Goal: Transaction & Acquisition: Purchase product/service

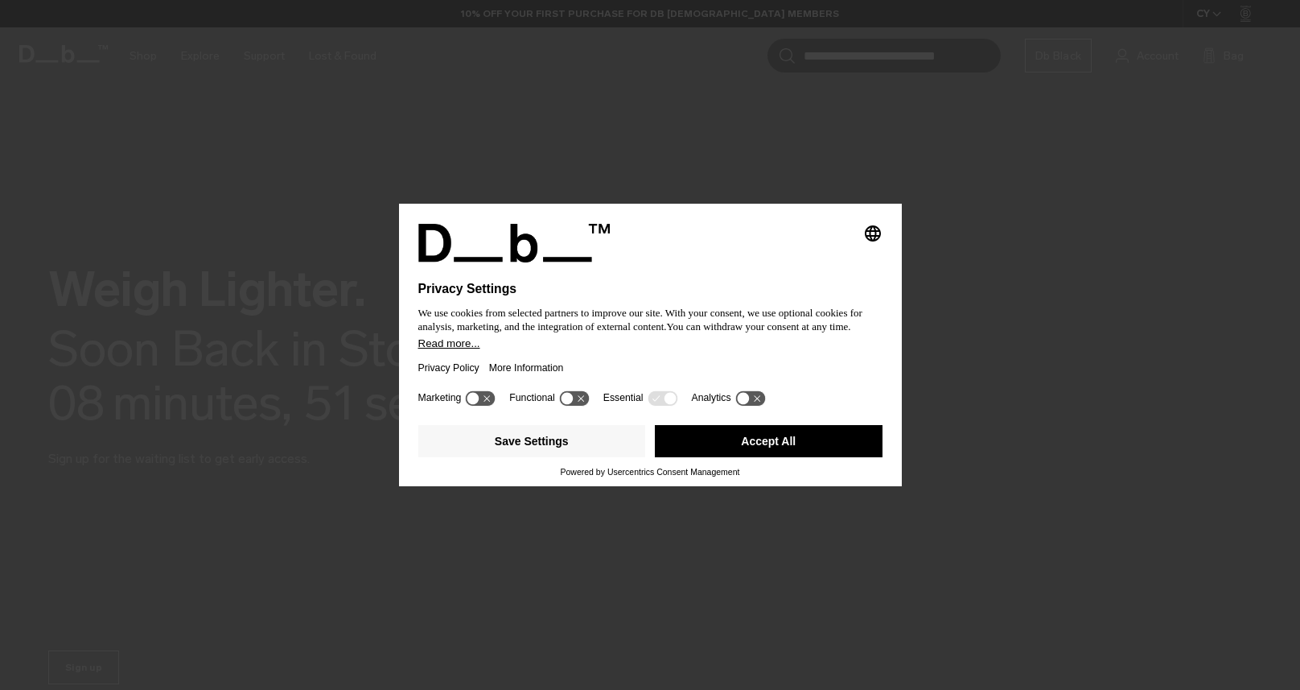
click at [762, 452] on button "Accept All" at bounding box center [769, 441] width 228 height 32
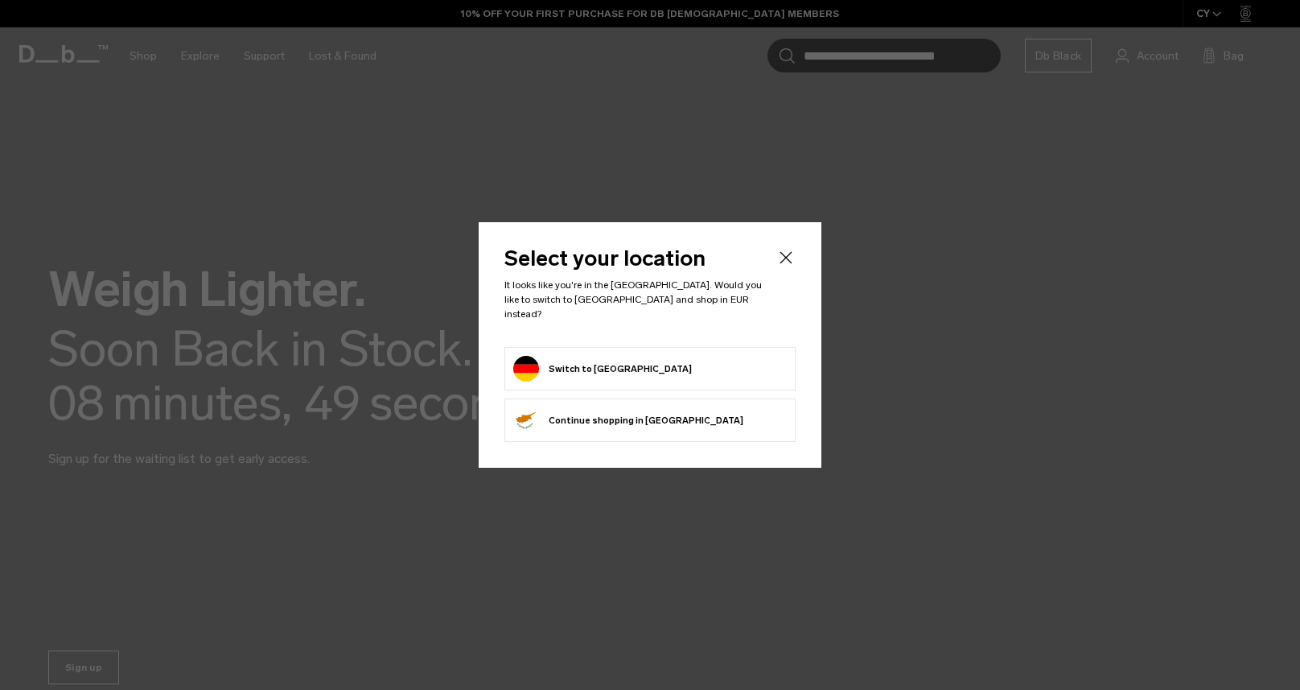
click at [649, 356] on form "Switch to Germany" at bounding box center [650, 369] width 274 height 26
click at [607, 364] on button "Switch to Germany" at bounding box center [602, 369] width 179 height 26
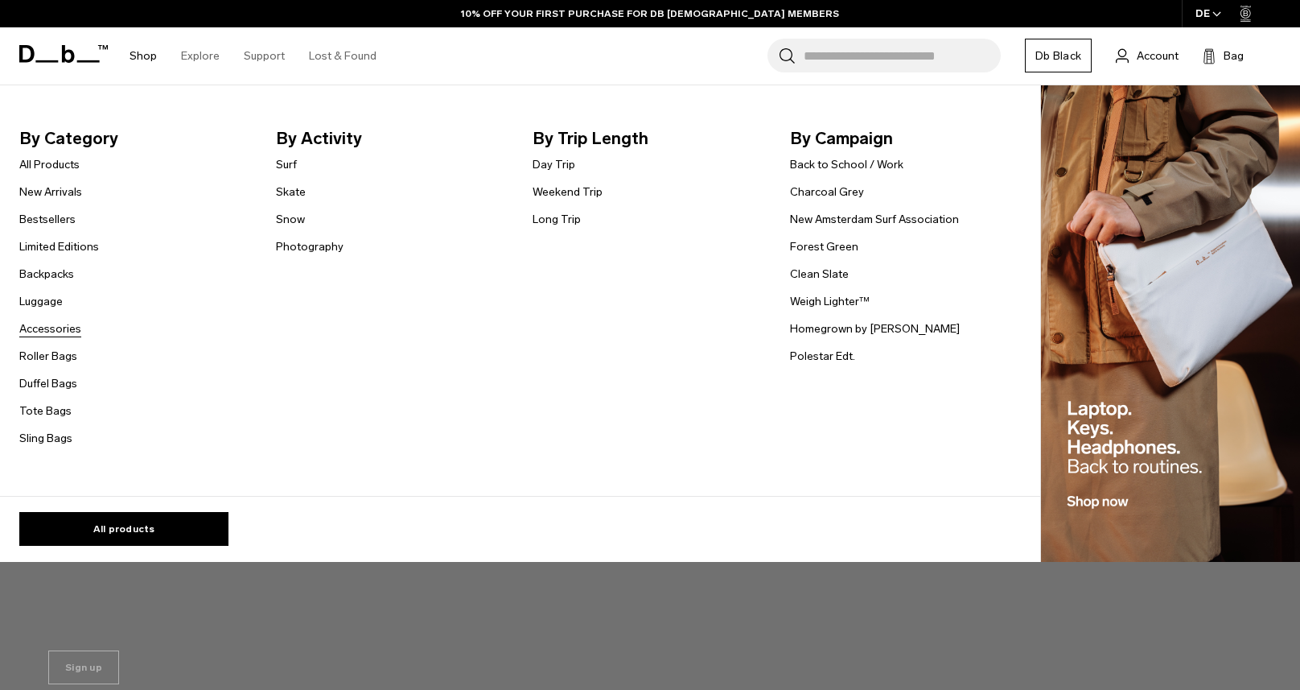
click at [60, 331] on link "Accessories" at bounding box center [50, 328] width 62 height 17
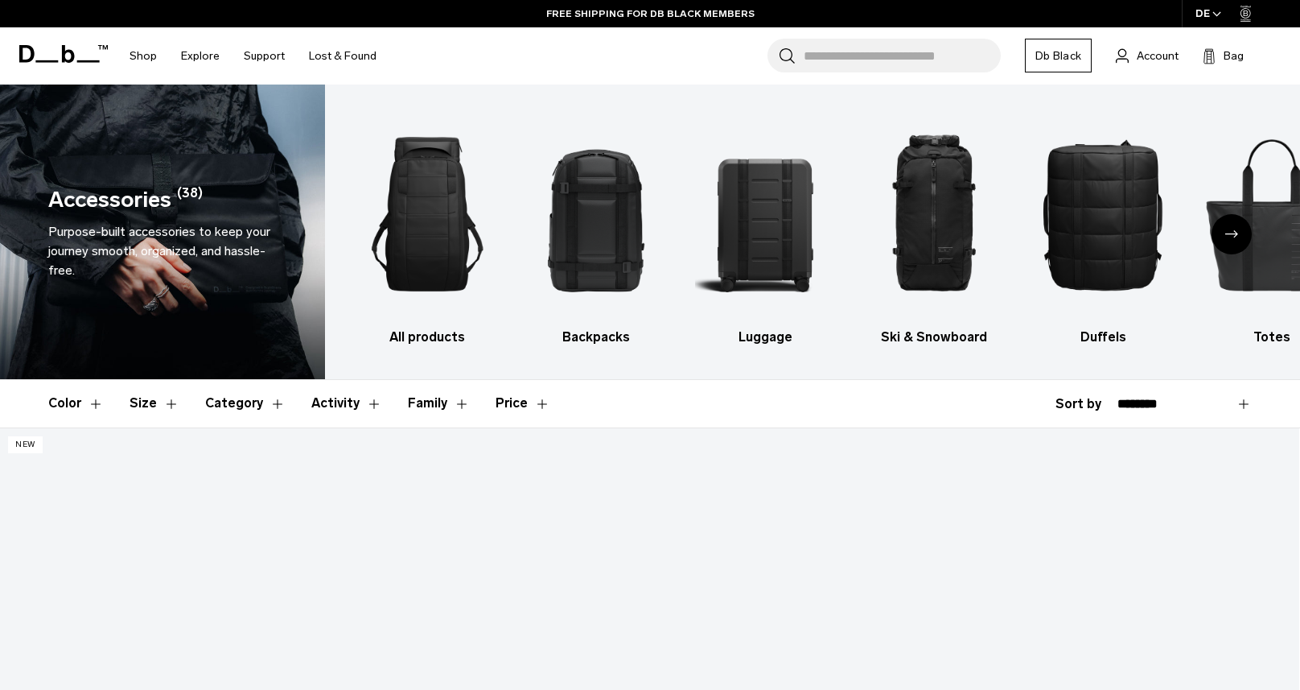
click at [61, 54] on icon at bounding box center [63, 54] width 89 height 18
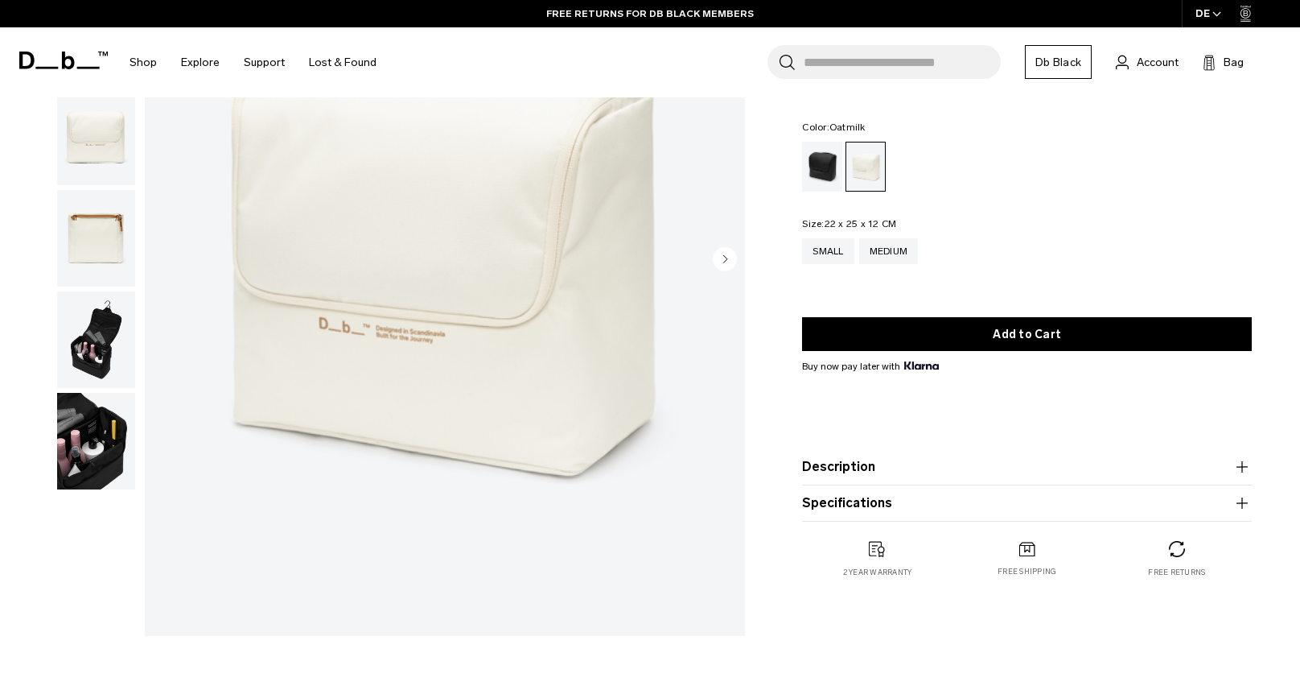
scroll to position [230, 0]
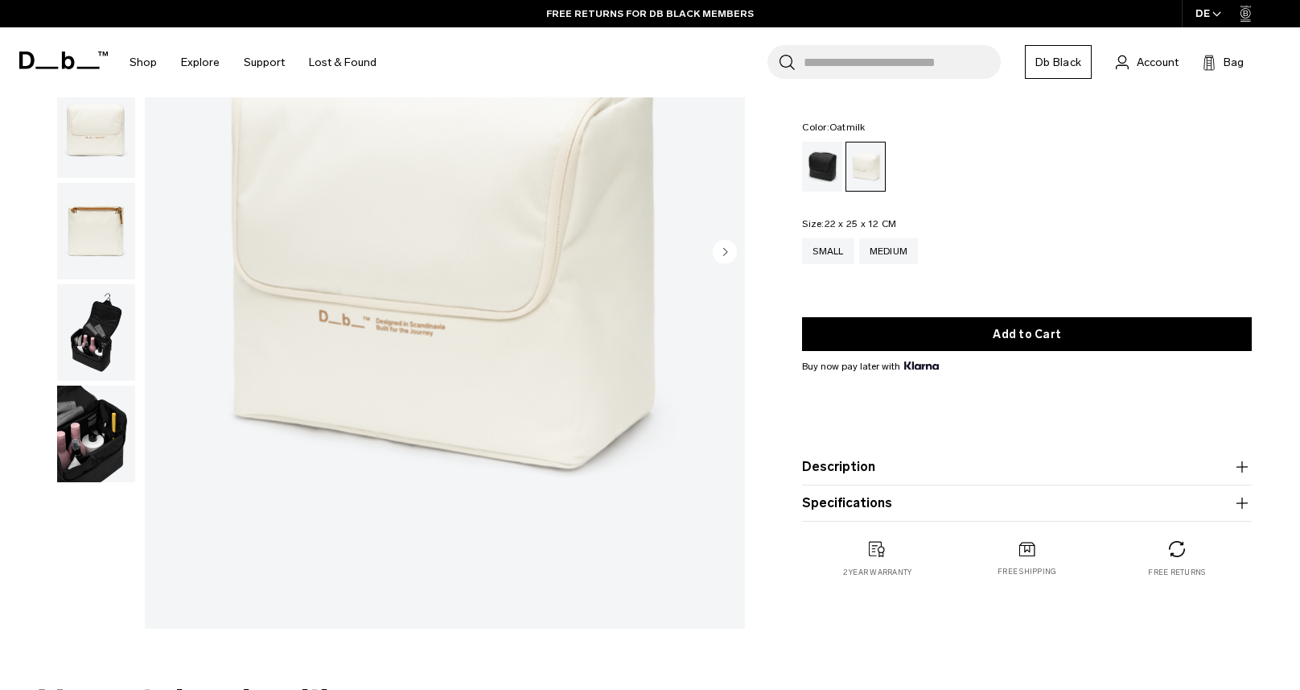
click at [849, 463] on button "Description" at bounding box center [1027, 466] width 450 height 19
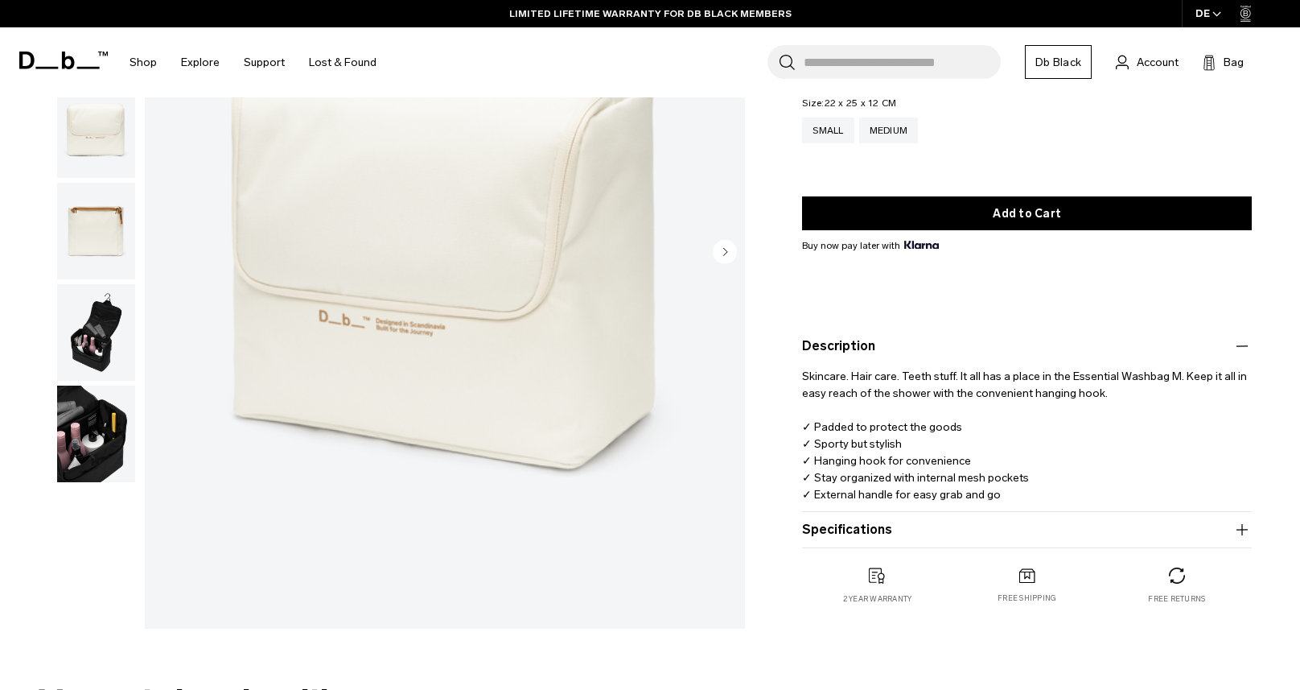
click at [842, 527] on button "Specifications" at bounding box center [1027, 529] width 450 height 19
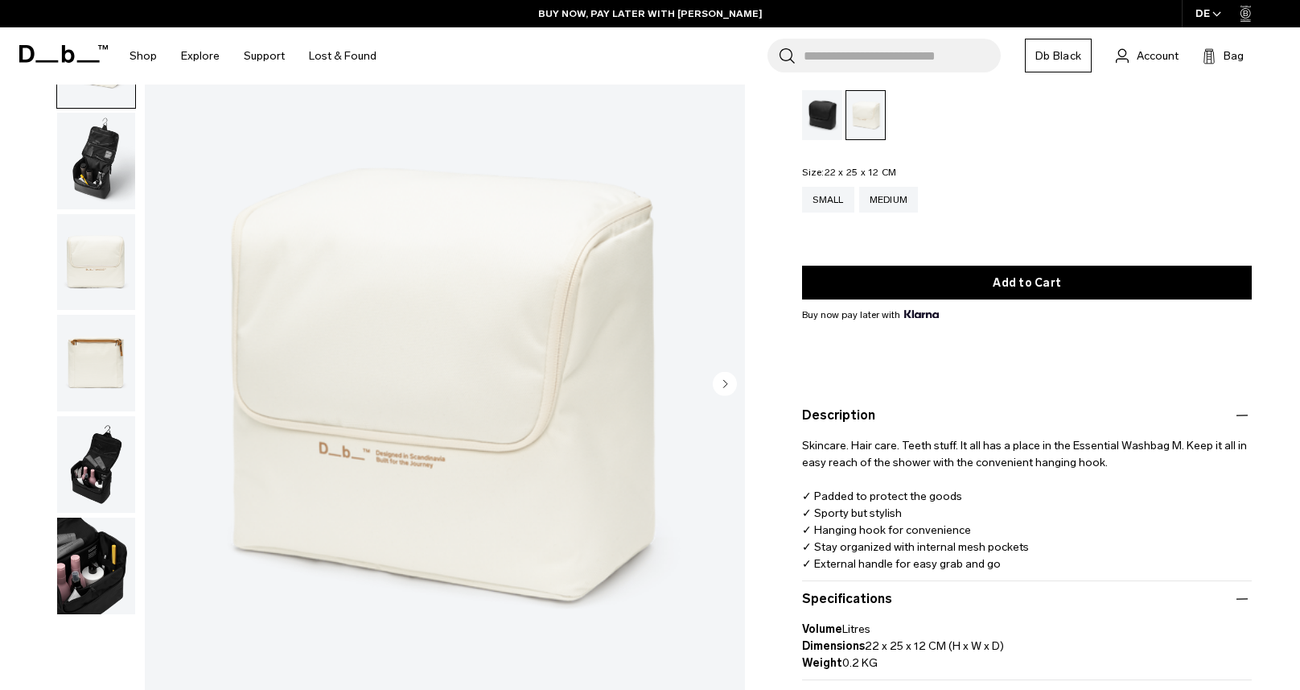
scroll to position [0, 0]
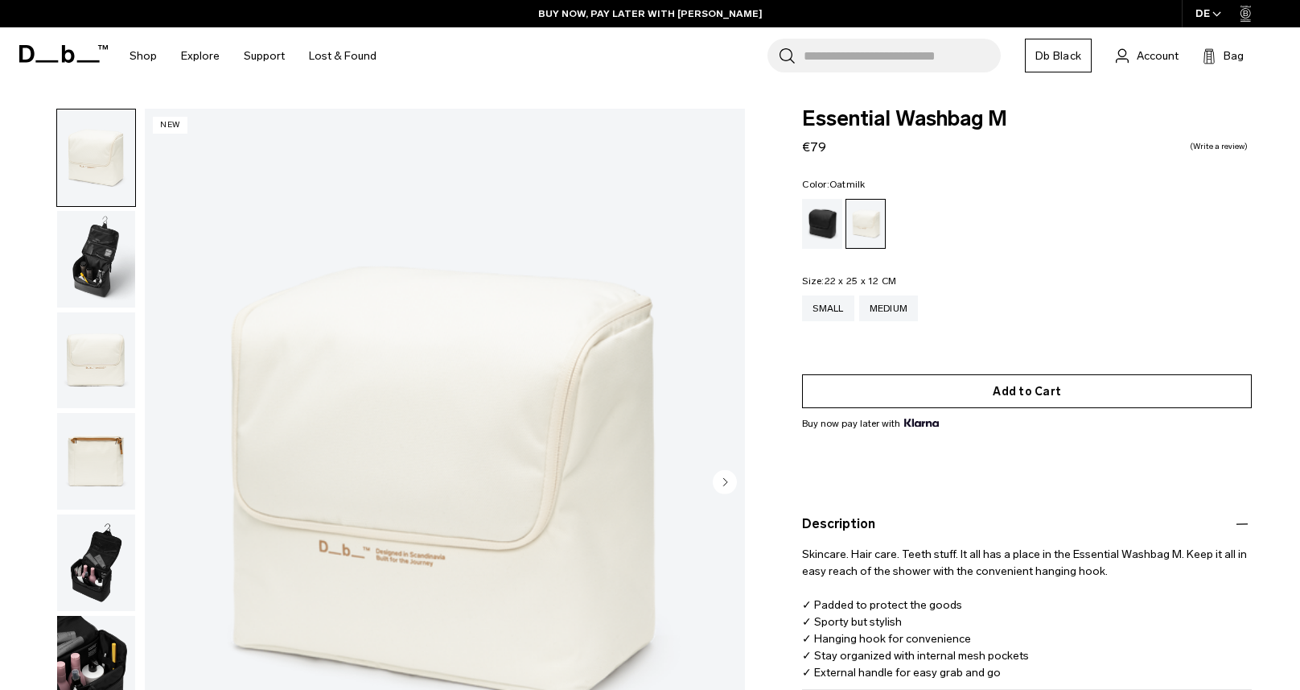
click at [965, 393] on button "Add to Cart" at bounding box center [1027, 391] width 450 height 34
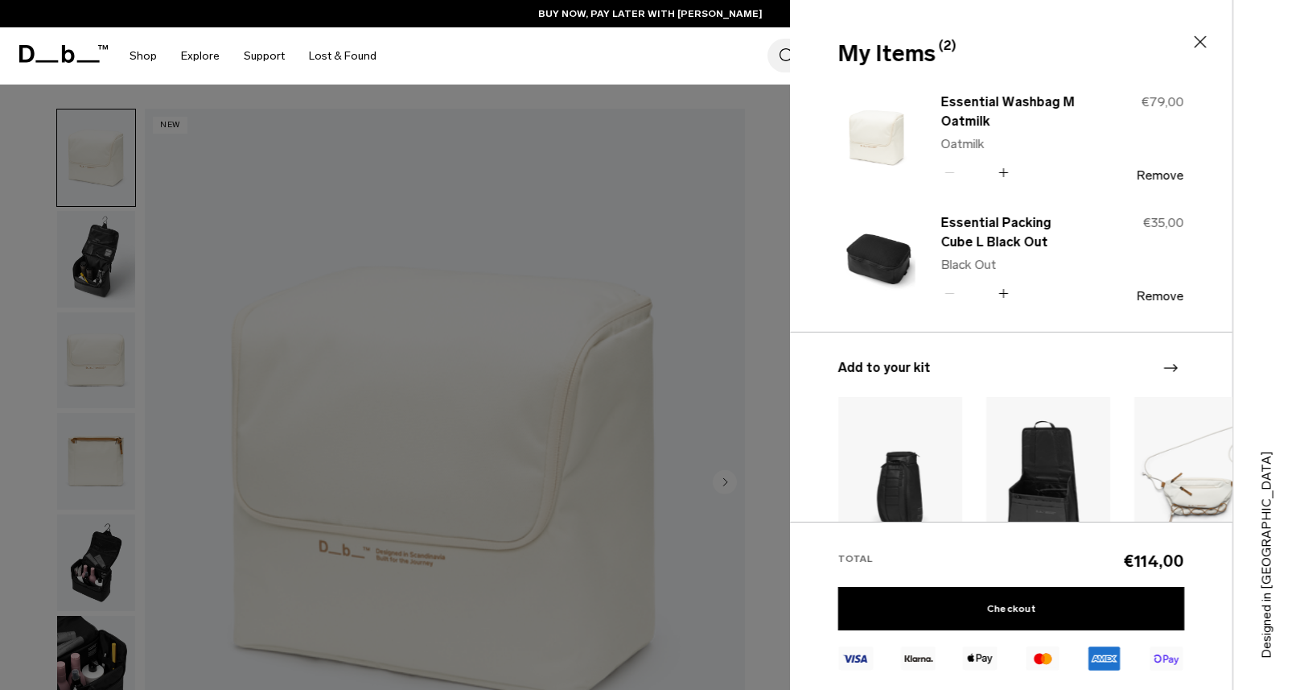
click at [1003, 290] on icon at bounding box center [1003, 292] width 1 height 9
click at [1009, 611] on link "Checkout" at bounding box center [1011, 608] width 346 height 43
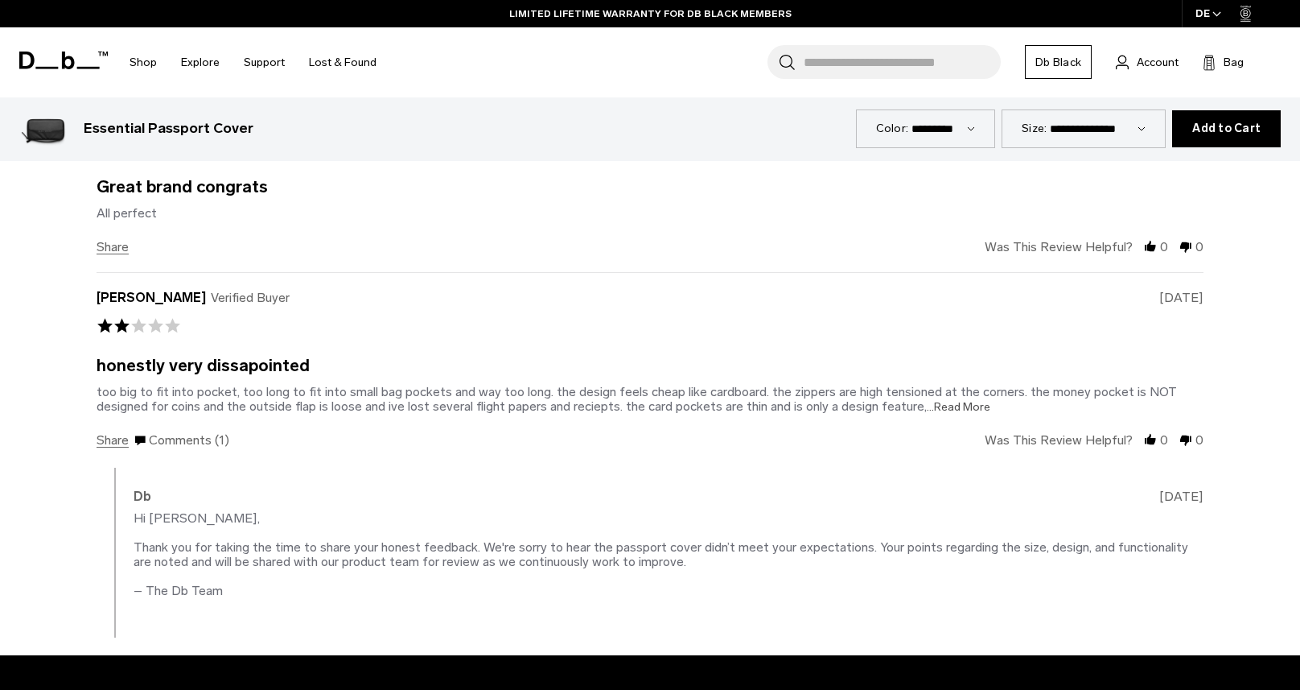
scroll to position [3596, 0]
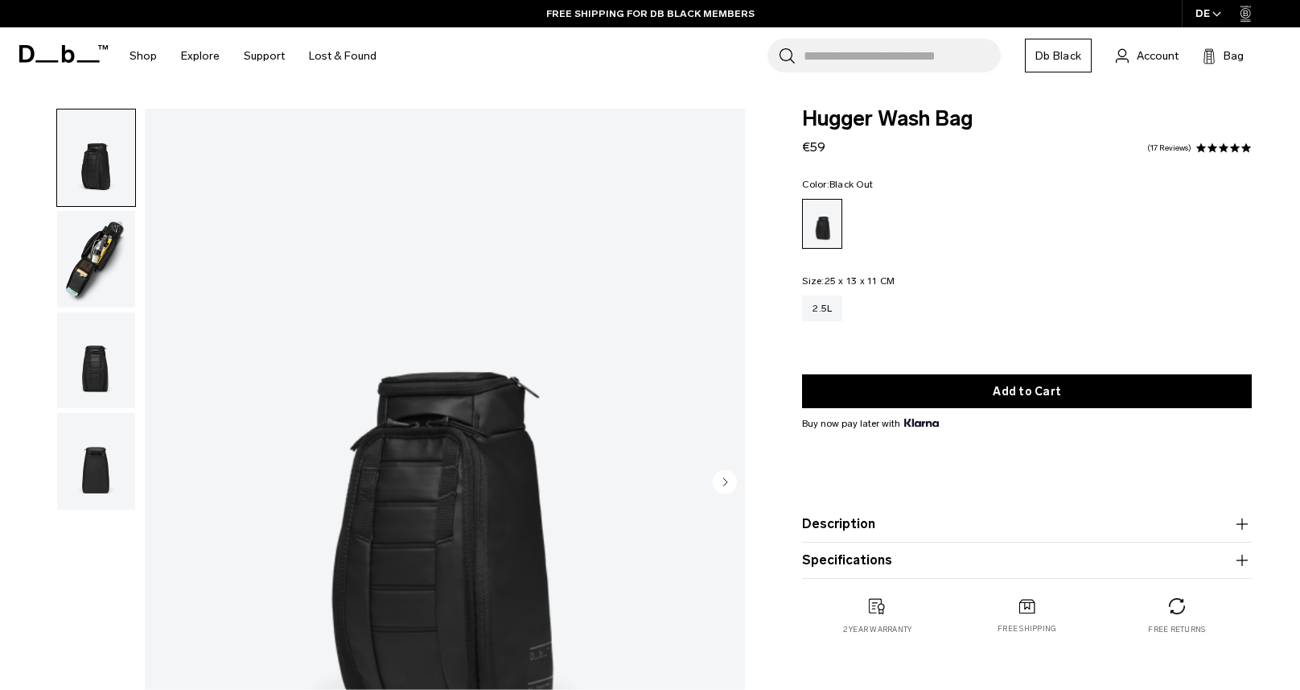
click at [100, 251] on img "button" at bounding box center [96, 259] width 78 height 97
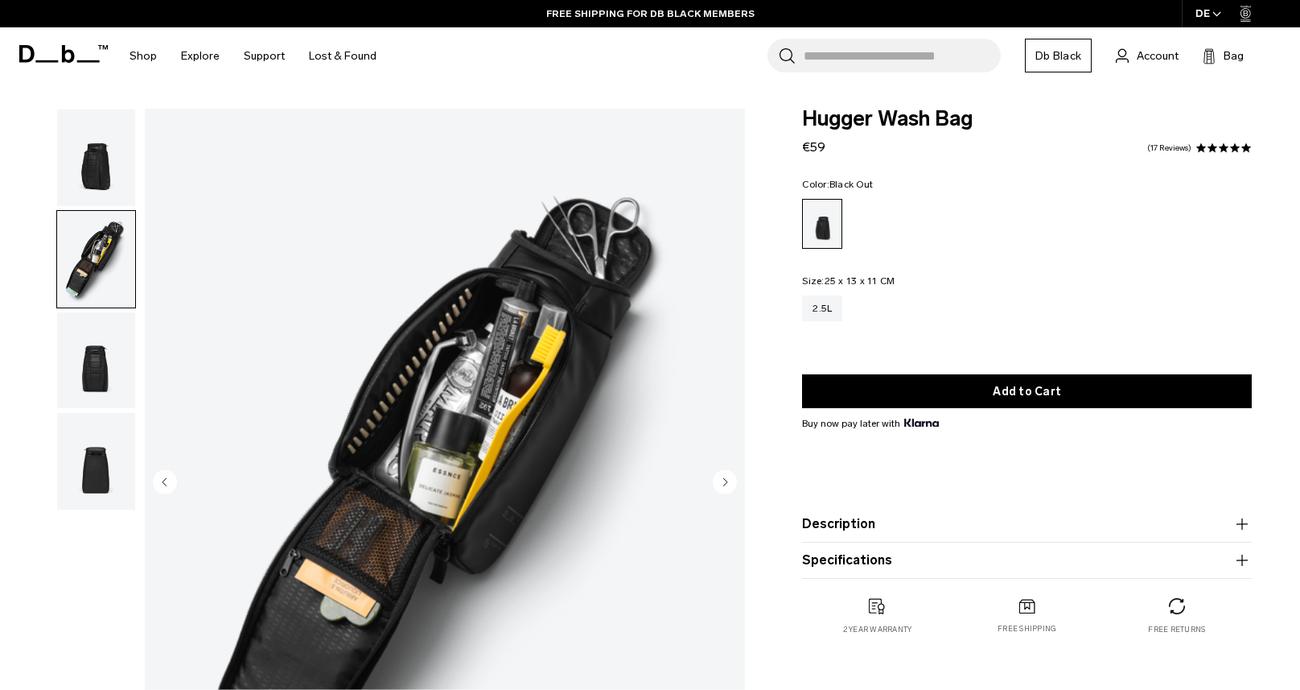
click at [101, 333] on img "button" at bounding box center [96, 360] width 78 height 97
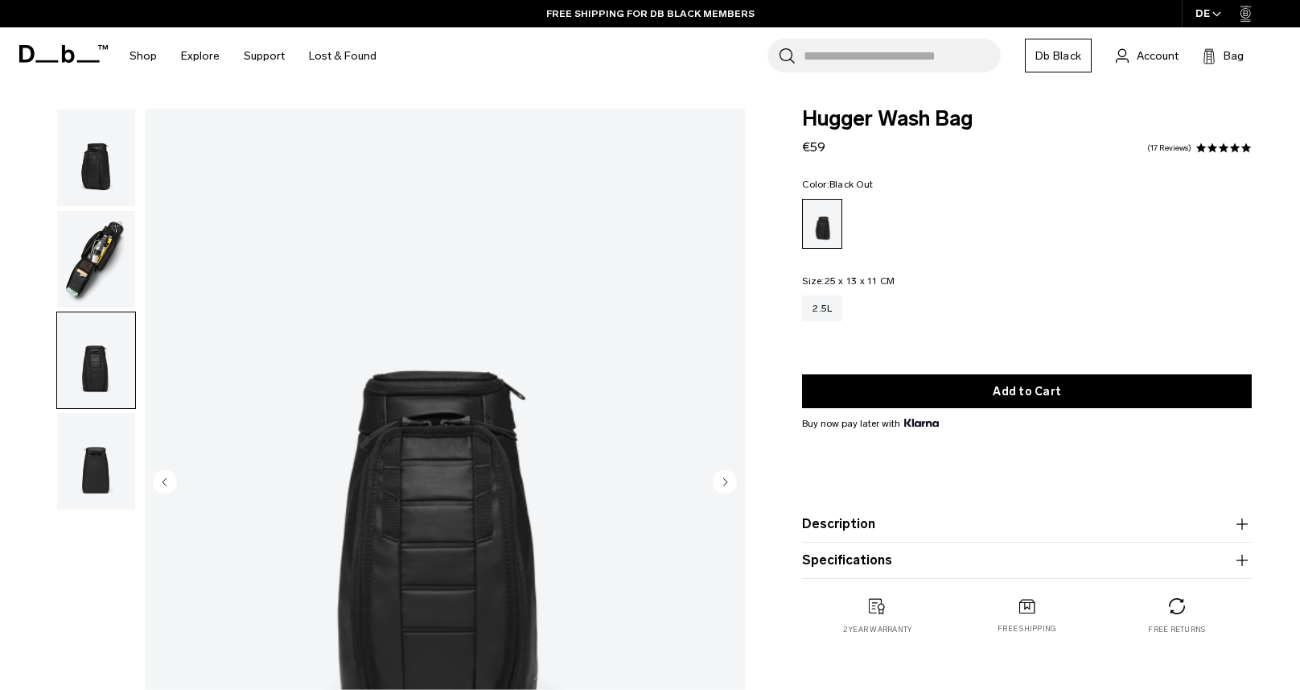
click at [103, 460] on img "button" at bounding box center [96, 461] width 78 height 97
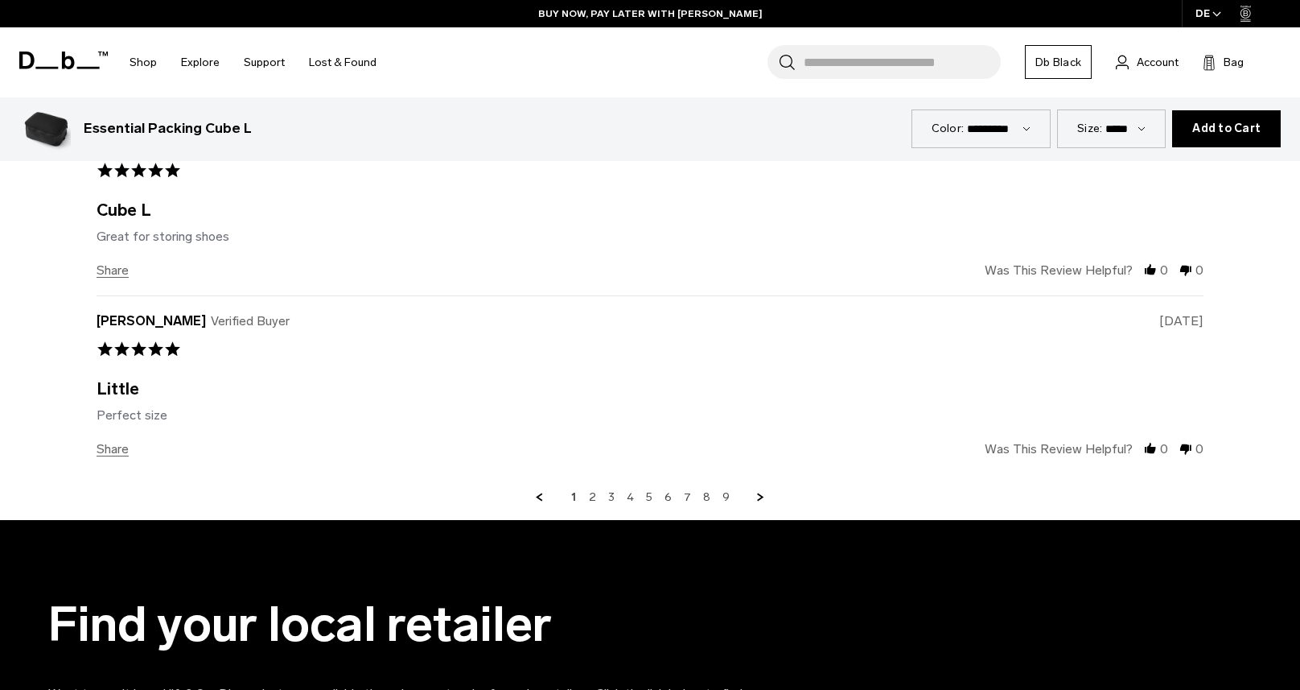
scroll to position [4045, 0]
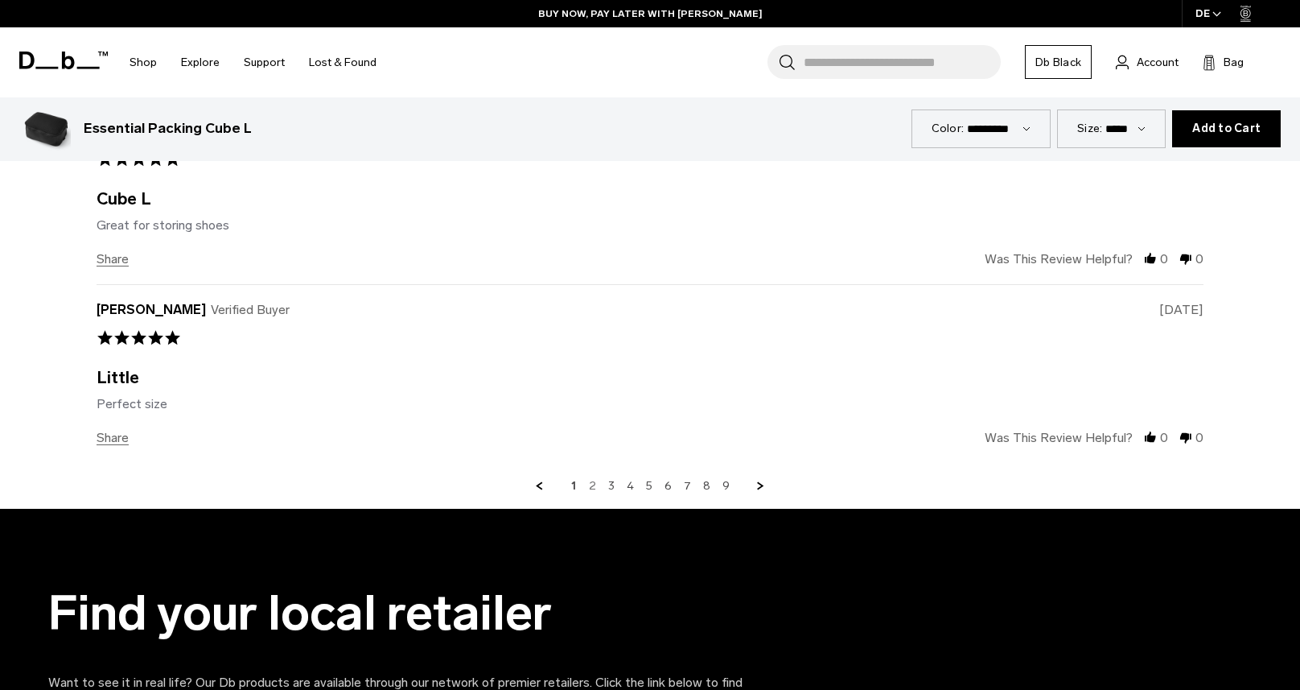
click at [593, 482] on link "2" at bounding box center [592, 486] width 7 height 14
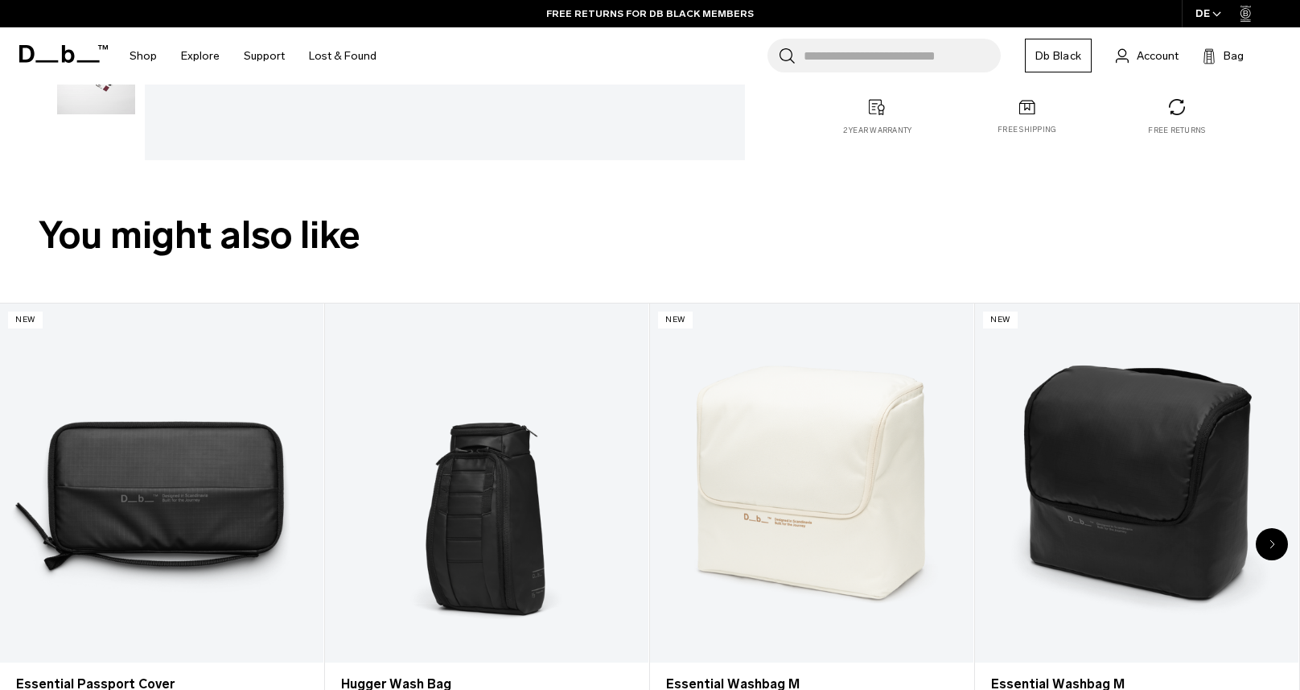
scroll to position [0, 0]
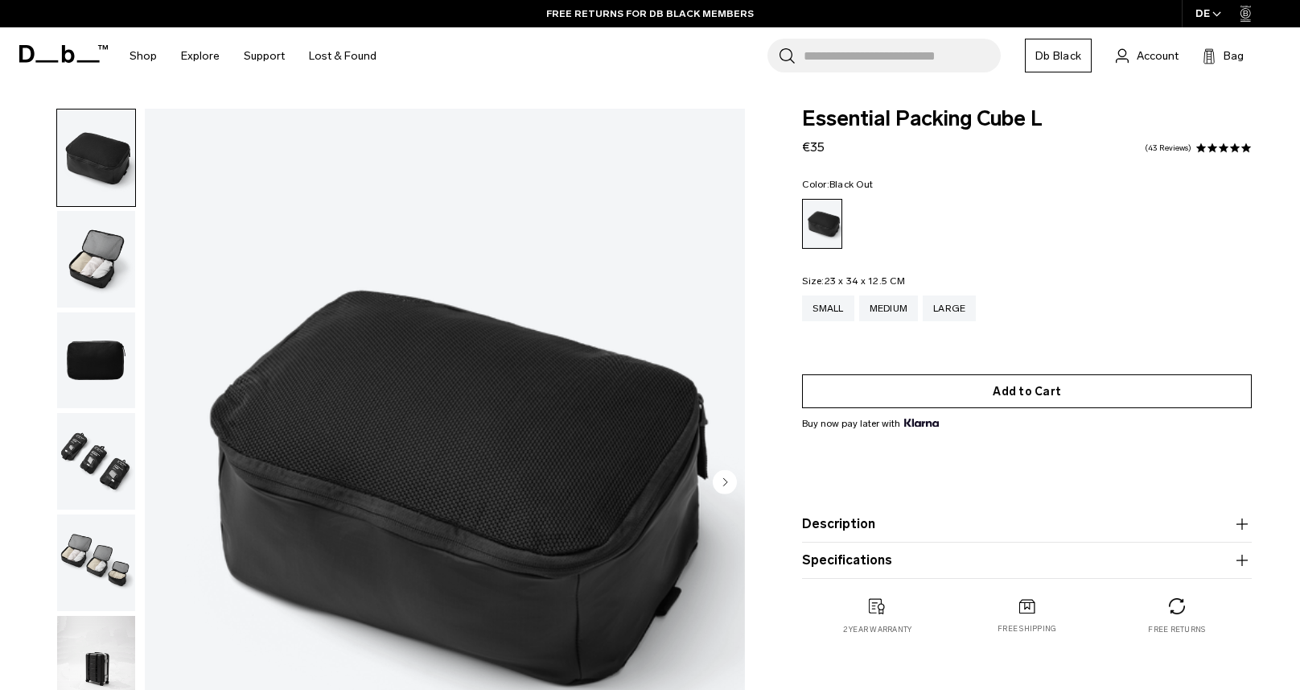
click at [972, 389] on button "Add to Cart" at bounding box center [1027, 391] width 450 height 34
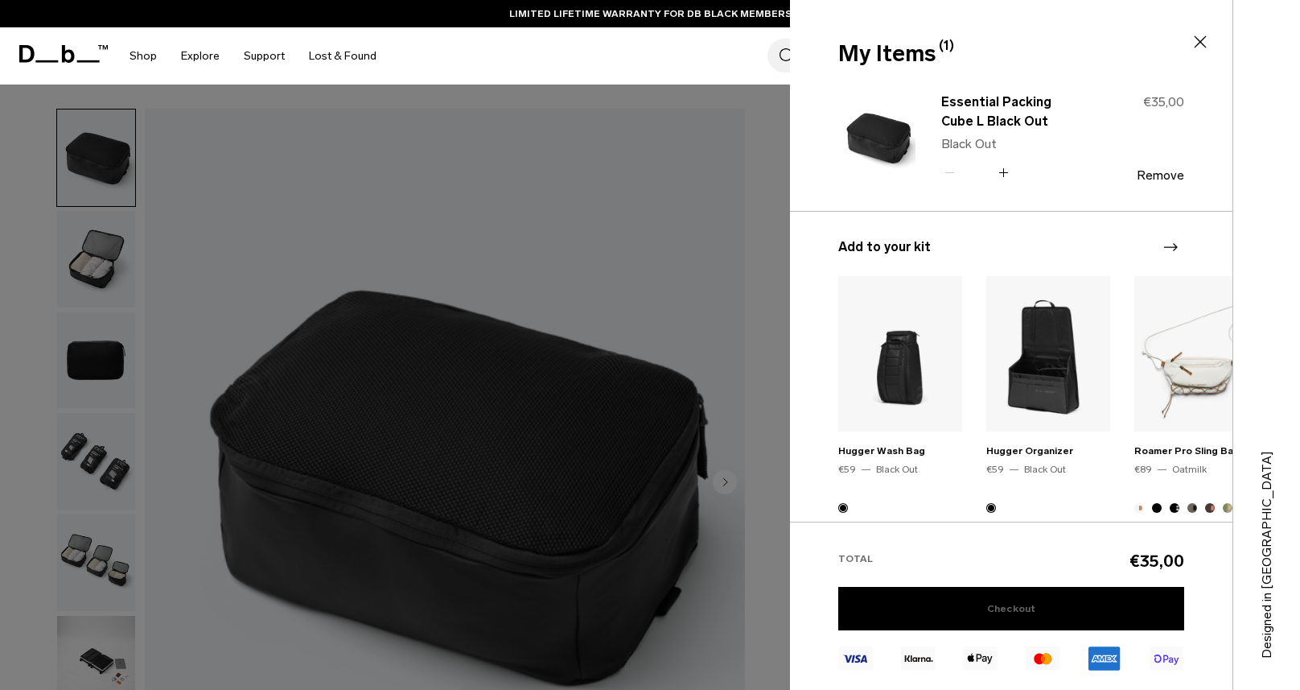
click at [1002, 611] on link "Checkout" at bounding box center [1011, 608] width 346 height 43
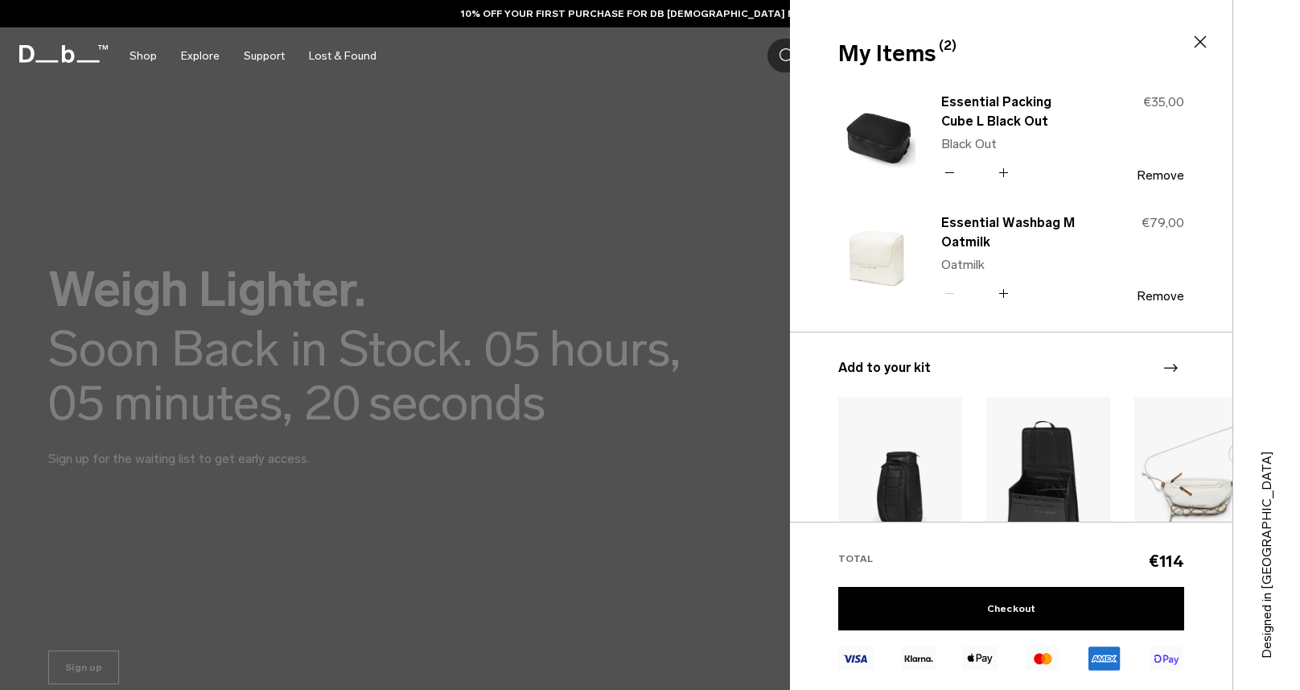
click at [1003, 174] on icon at bounding box center [1003, 171] width 1 height 9
click at [1003, 168] on icon at bounding box center [1003, 171] width 1 height 9
click at [1005, 172] on icon at bounding box center [1003, 172] width 9 height 1
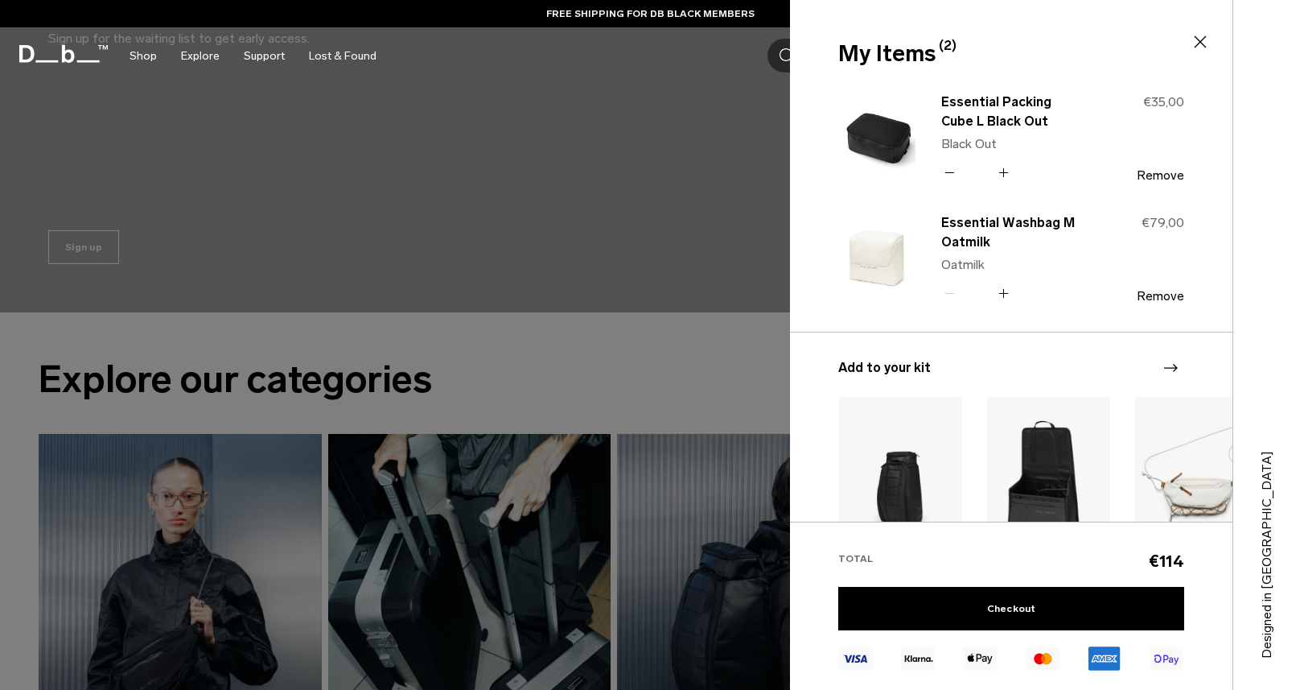
scroll to position [503, 0]
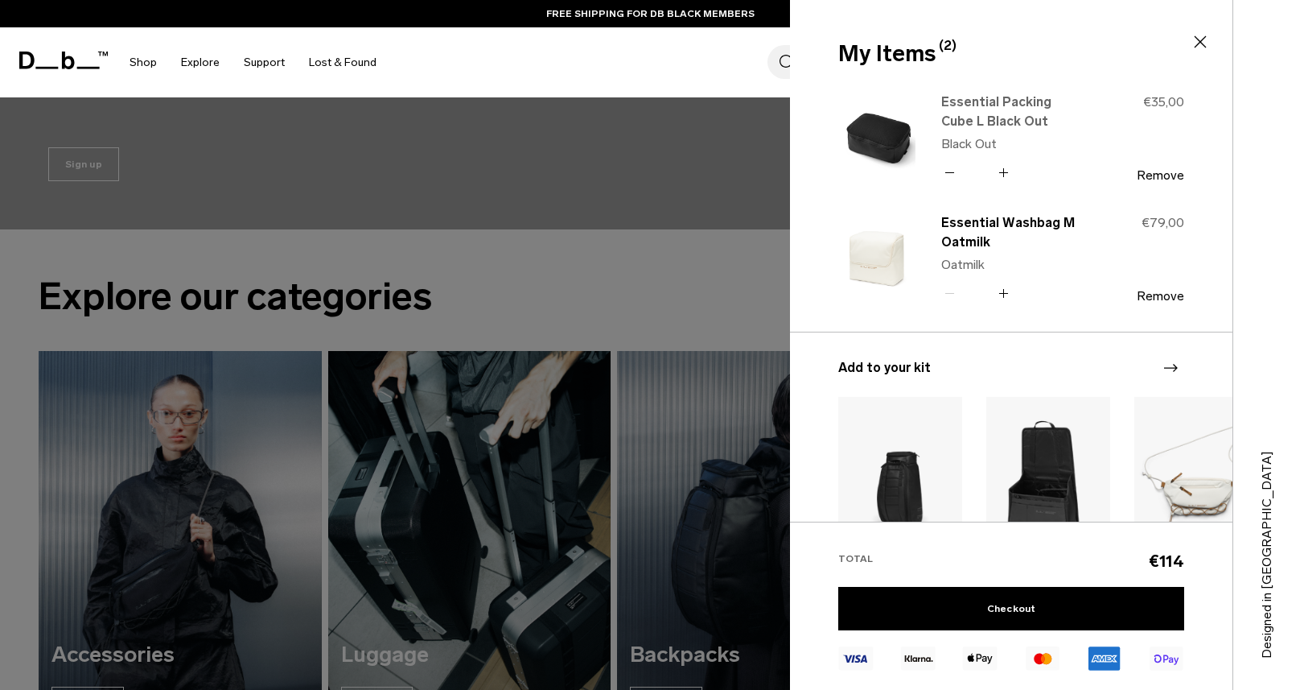
click at [964, 98] on link "Essential Packing Cube L Black Out" at bounding box center [1012, 112] width 142 height 39
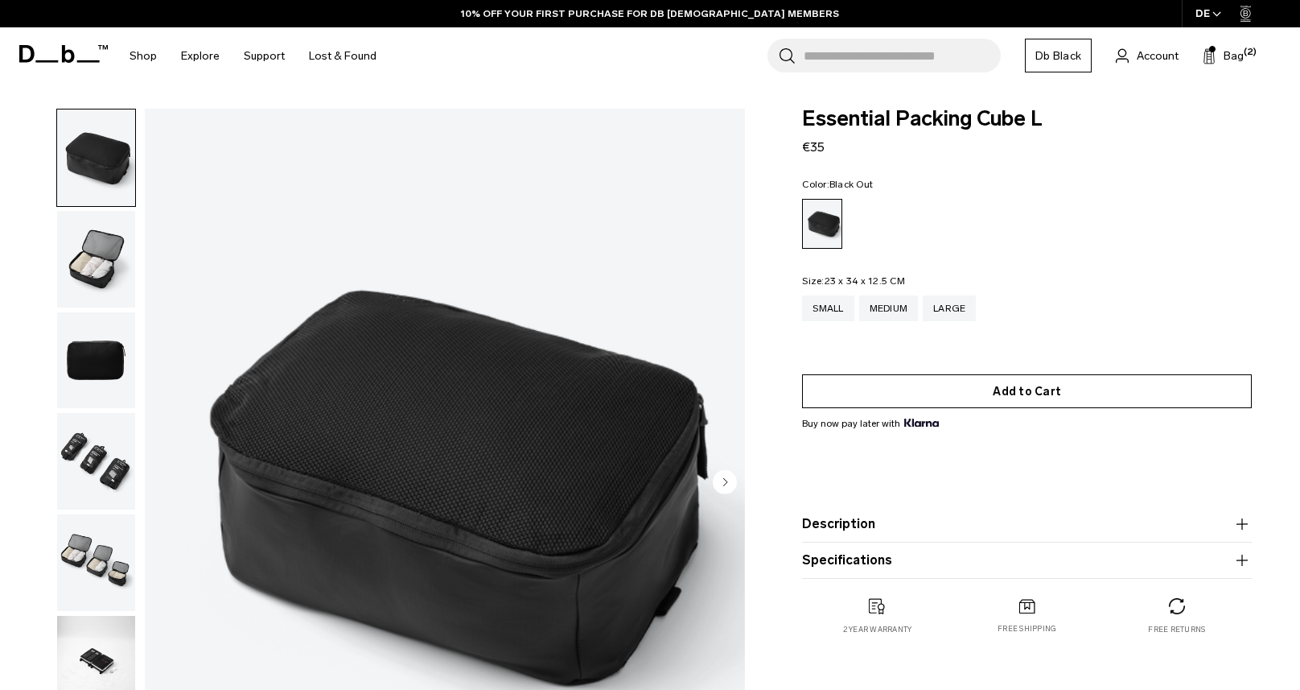
click at [984, 399] on button "Add to Cart" at bounding box center [1027, 391] width 450 height 34
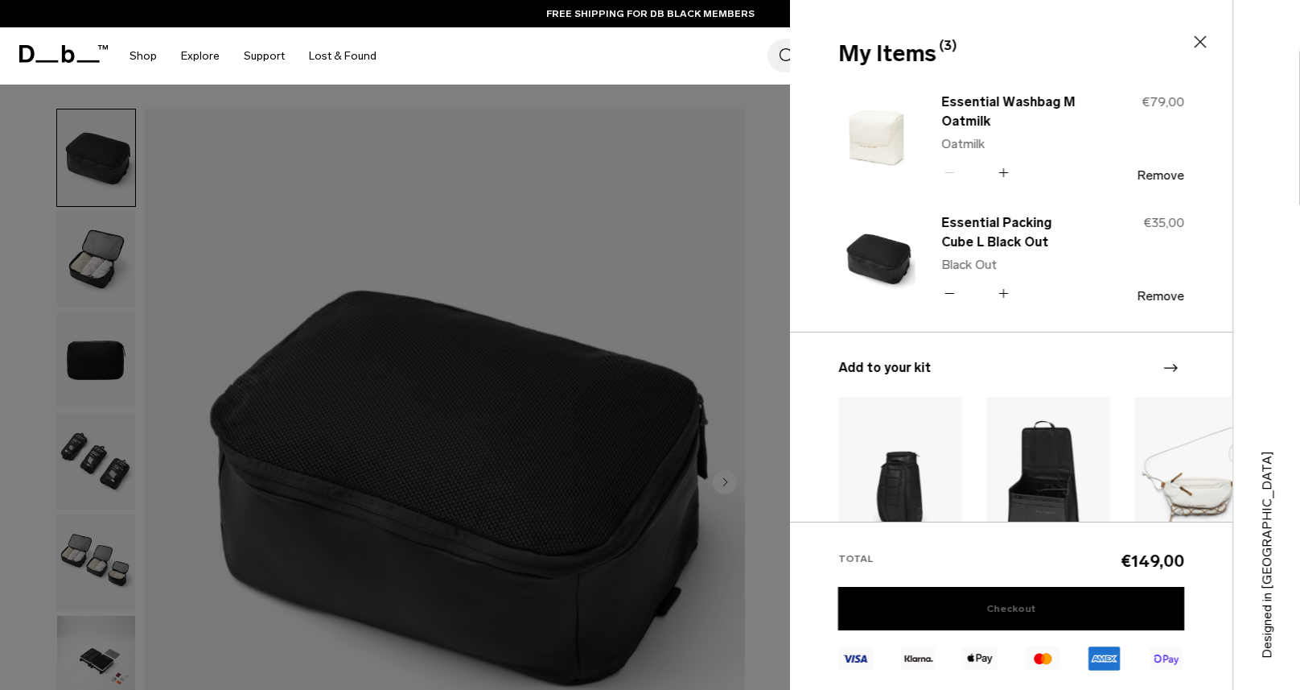
click at [993, 613] on link "Checkout" at bounding box center [1011, 608] width 346 height 43
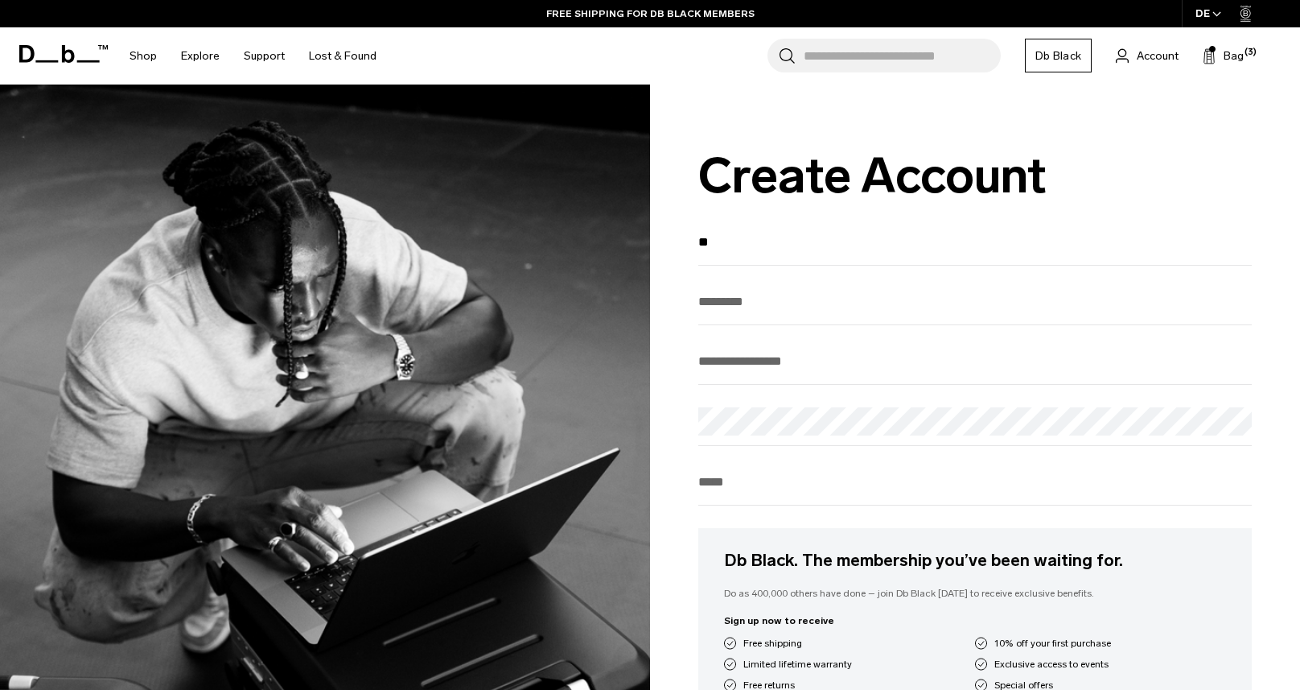
type input "*********"
type input "********"
type input "**********"
drag, startPoint x: 822, startPoint y: 490, endPoint x: 614, endPoint y: 489, distance: 208.4
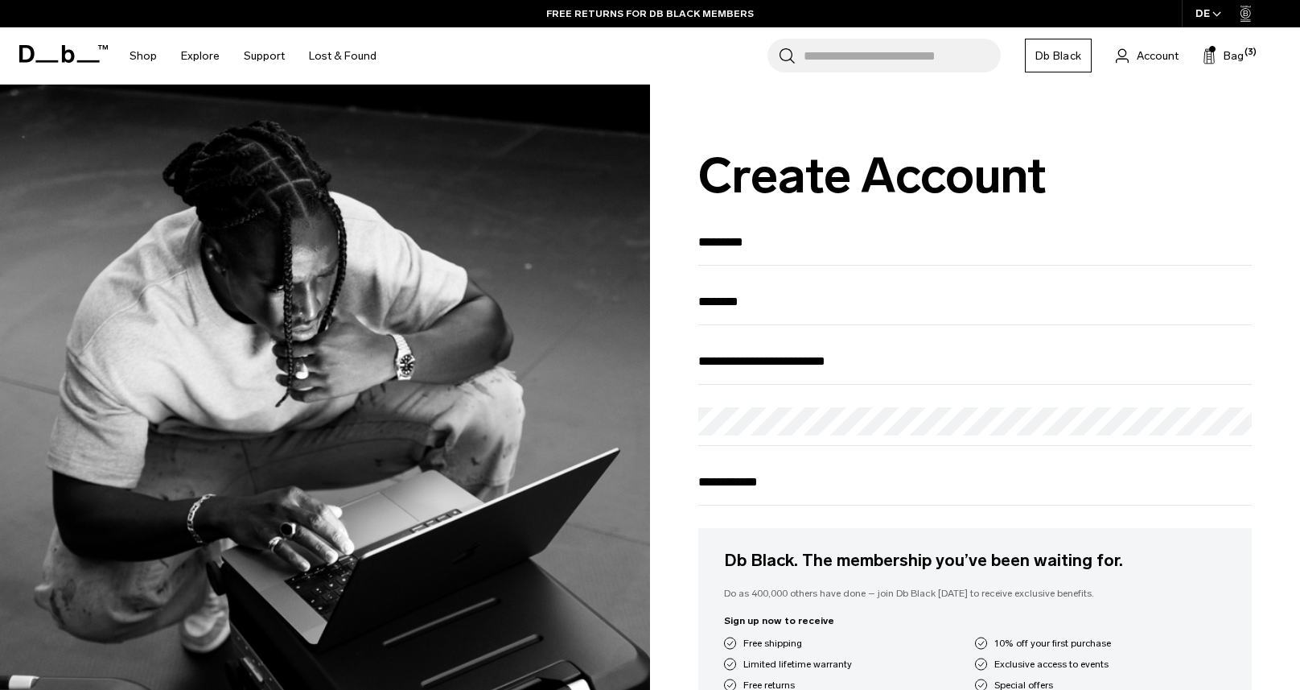
click at [614, 489] on div "**********" at bounding box center [650, 592] width 1300 height 1016
click at [675, 442] on div "**********" at bounding box center [975, 592] width 650 height 1016
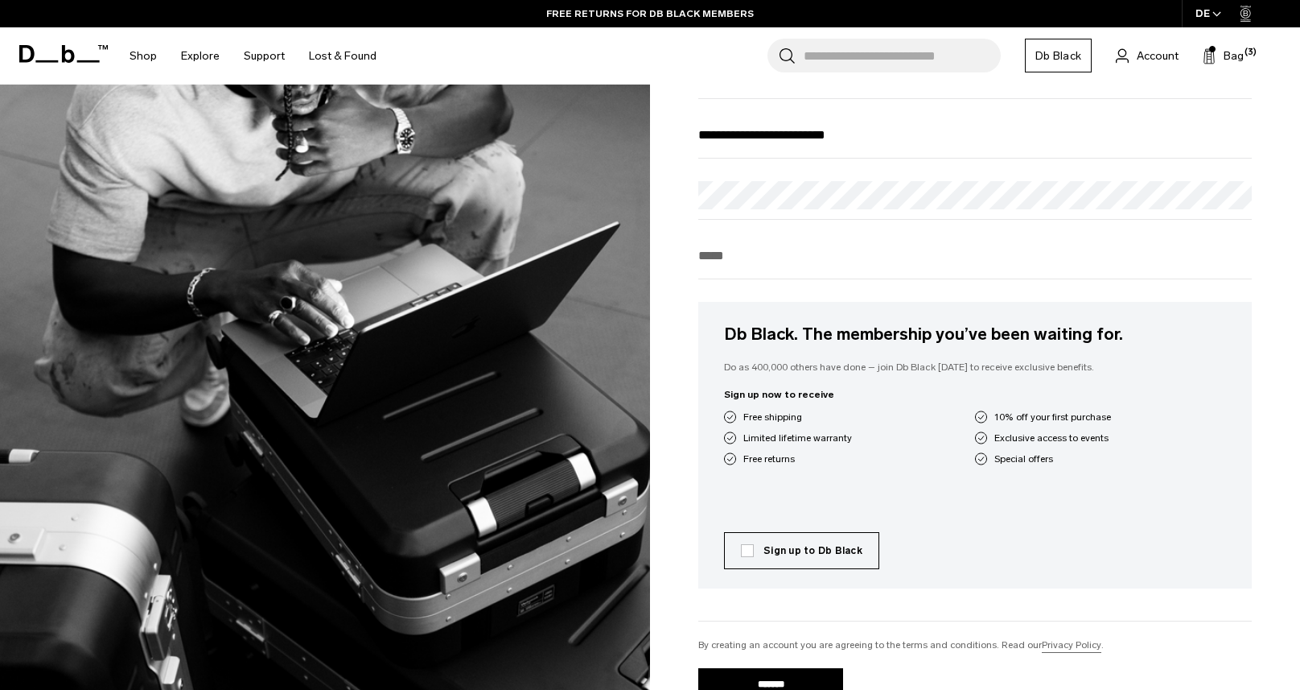
scroll to position [274, 0]
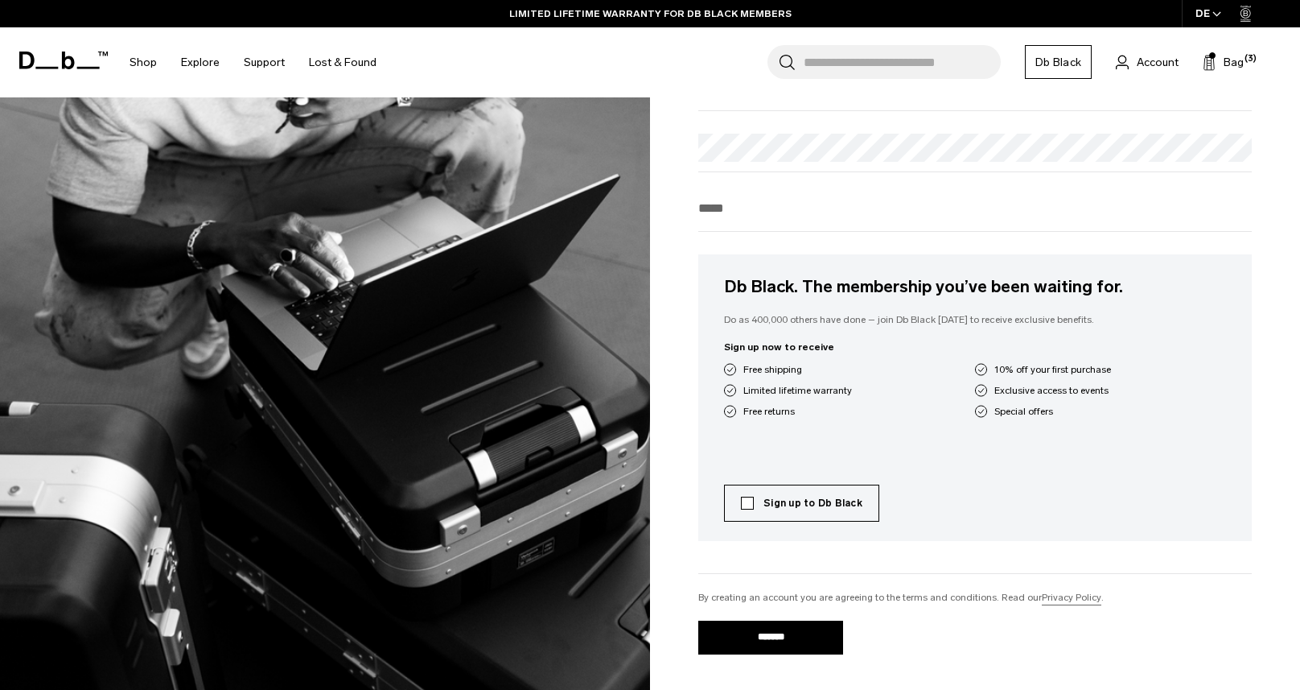
click at [744, 509] on label "Sign up to Db Black" at bounding box center [801, 503] width 121 height 14
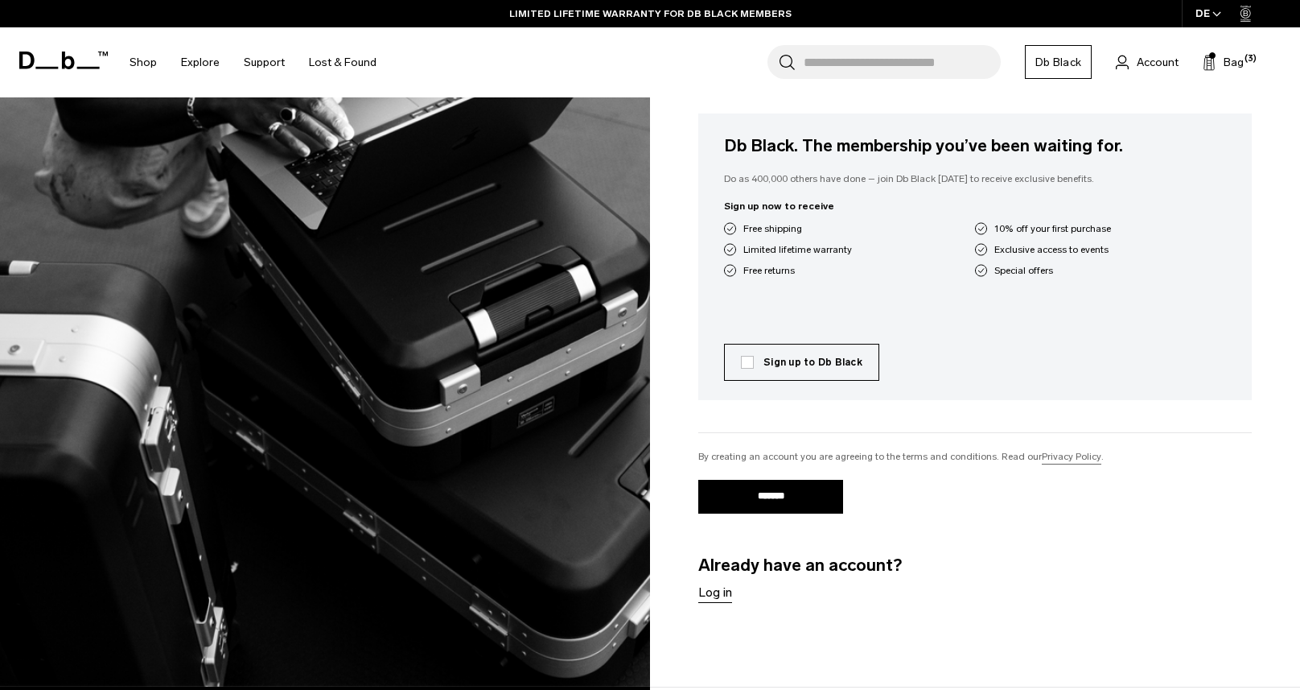
scroll to position [426, 0]
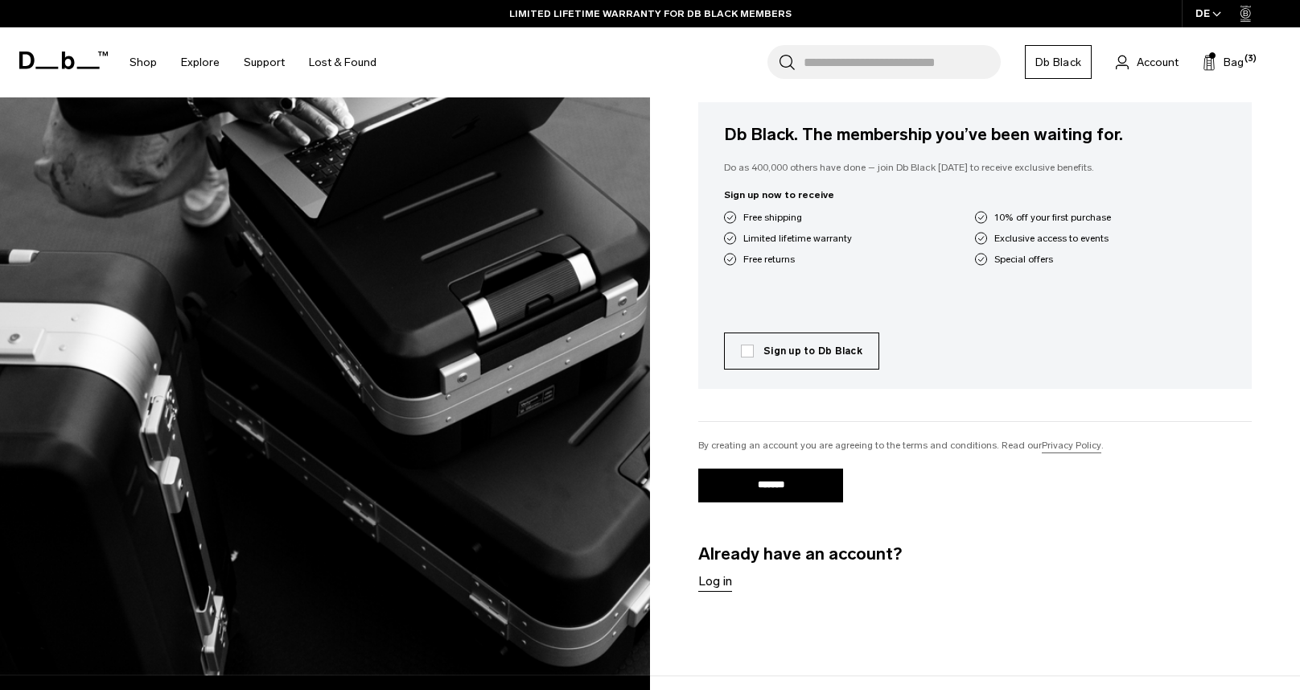
click at [772, 486] on input "*******" at bounding box center [770, 485] width 145 height 34
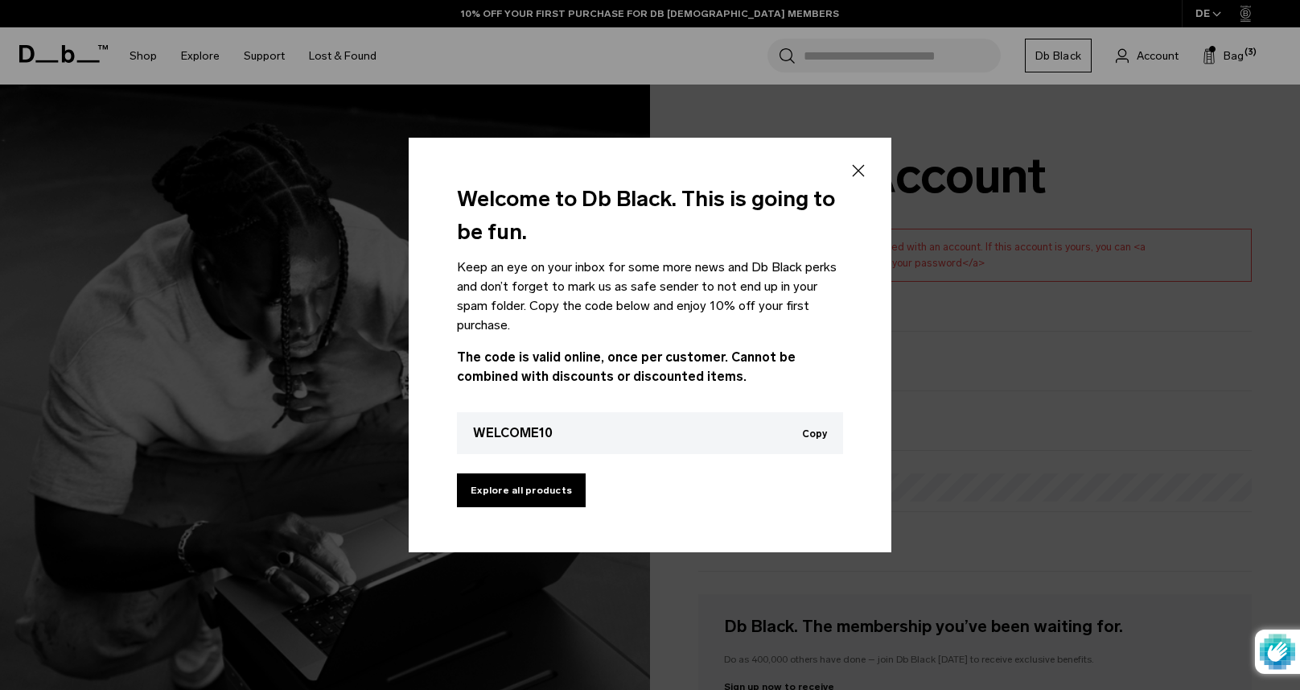
click at [816, 432] on button "Copy" at bounding box center [814, 433] width 25 height 11
